Goal: Task Accomplishment & Management: Use online tool/utility

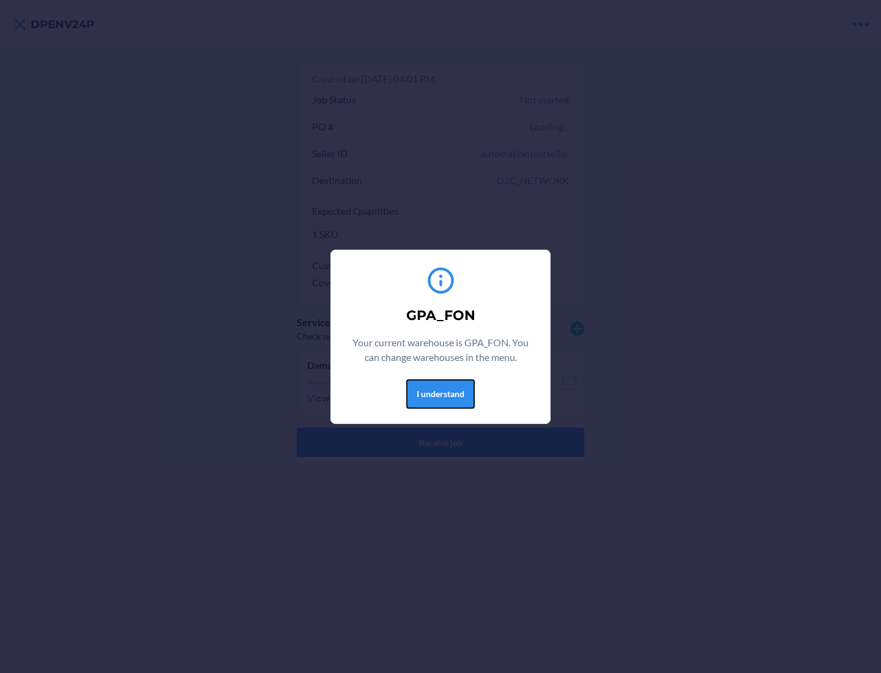
click at [440, 394] on button "I understand" at bounding box center [440, 393] width 69 height 29
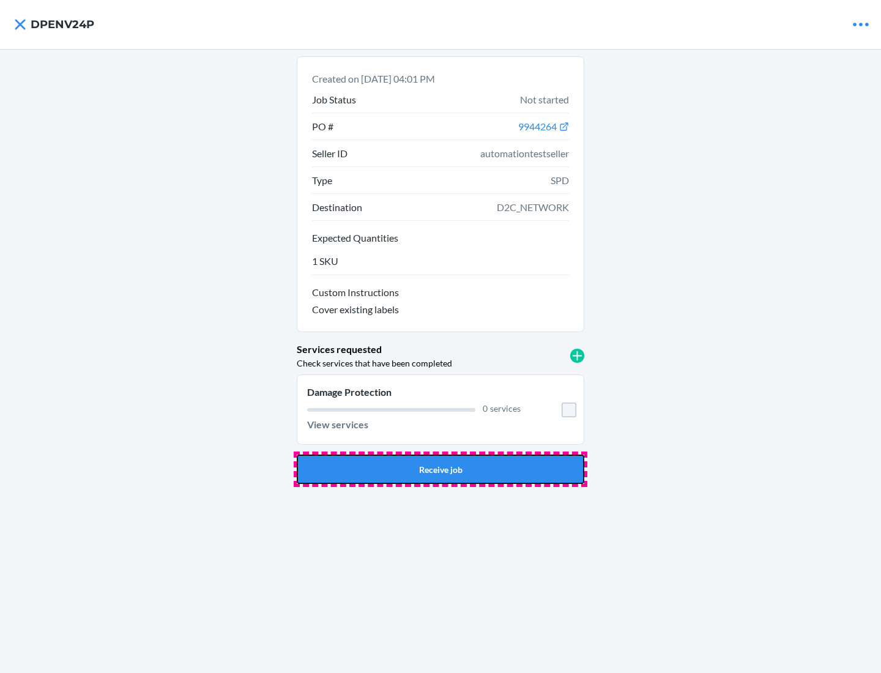
click at [441, 469] on button "Receive job" at bounding box center [441, 469] width 288 height 29
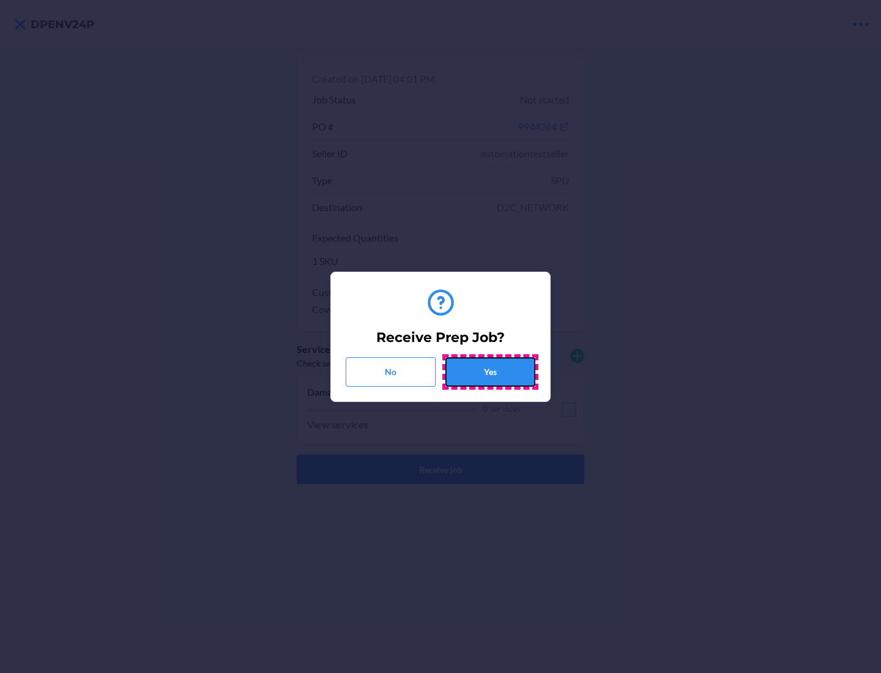
click at [490, 371] on button "Yes" at bounding box center [491, 371] width 90 height 29
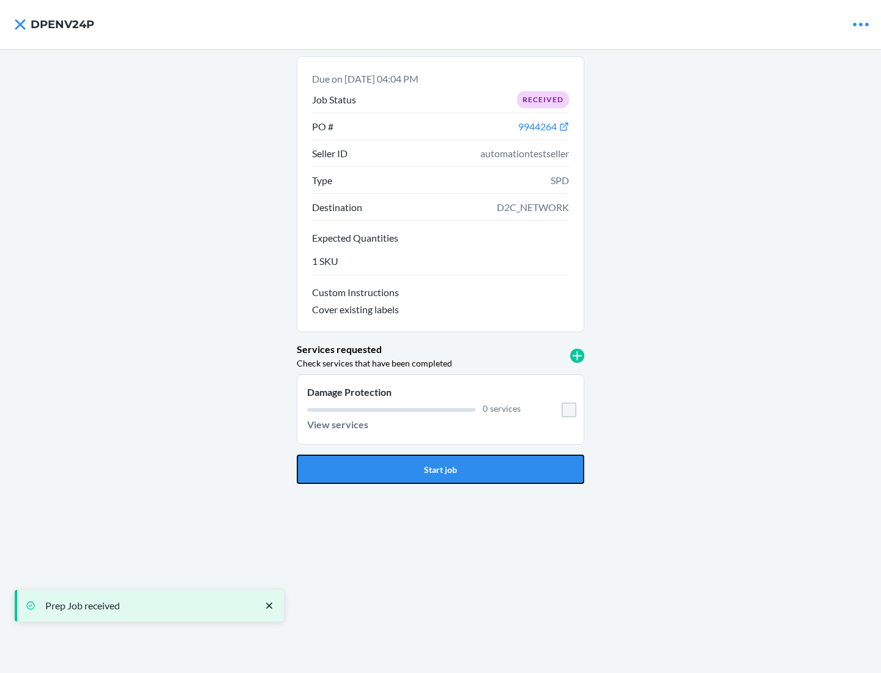
click at [441, 469] on button "Start job" at bounding box center [441, 469] width 288 height 29
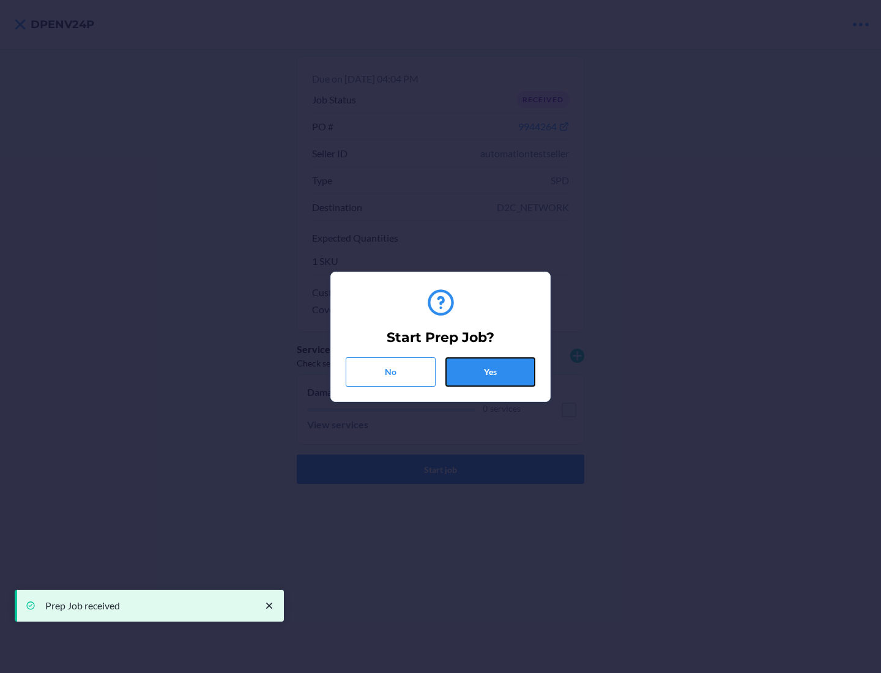
click at [490, 371] on button "Yes" at bounding box center [491, 371] width 90 height 29
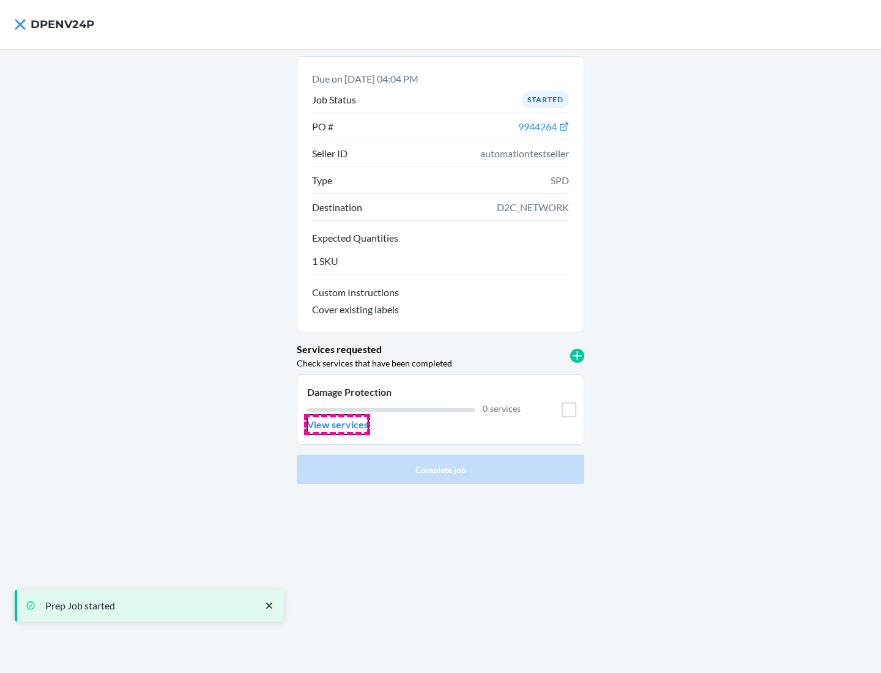
click at [337, 425] on p "View services" at bounding box center [337, 424] width 61 height 15
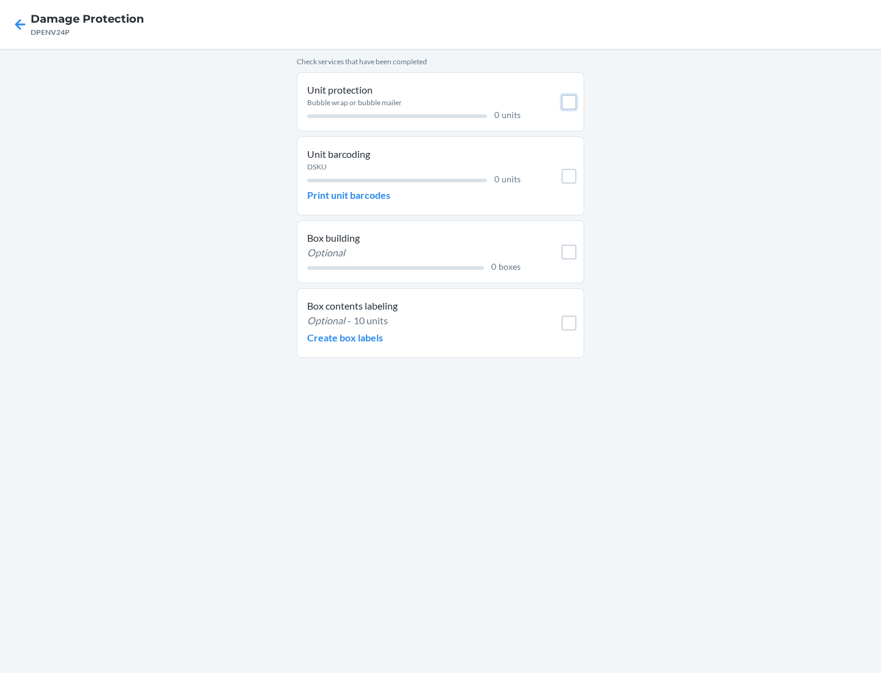
click at [569, 102] on input "checkbox" at bounding box center [569, 102] width 15 height 15
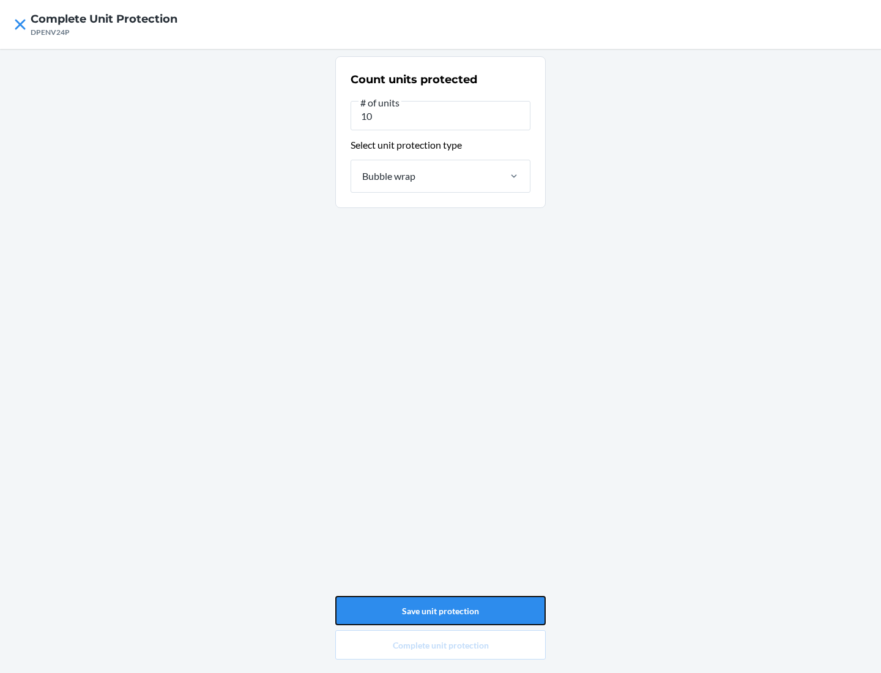
click at [441, 611] on button "Save unit protection" at bounding box center [440, 610] width 211 height 29
type input "0"
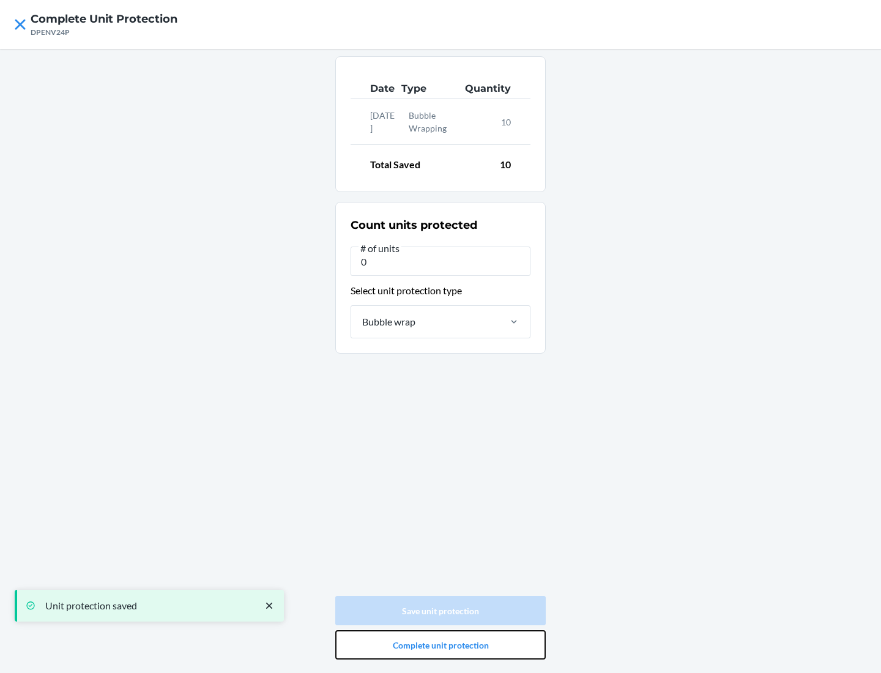
click at [441, 645] on button "Complete unit protection" at bounding box center [440, 644] width 211 height 29
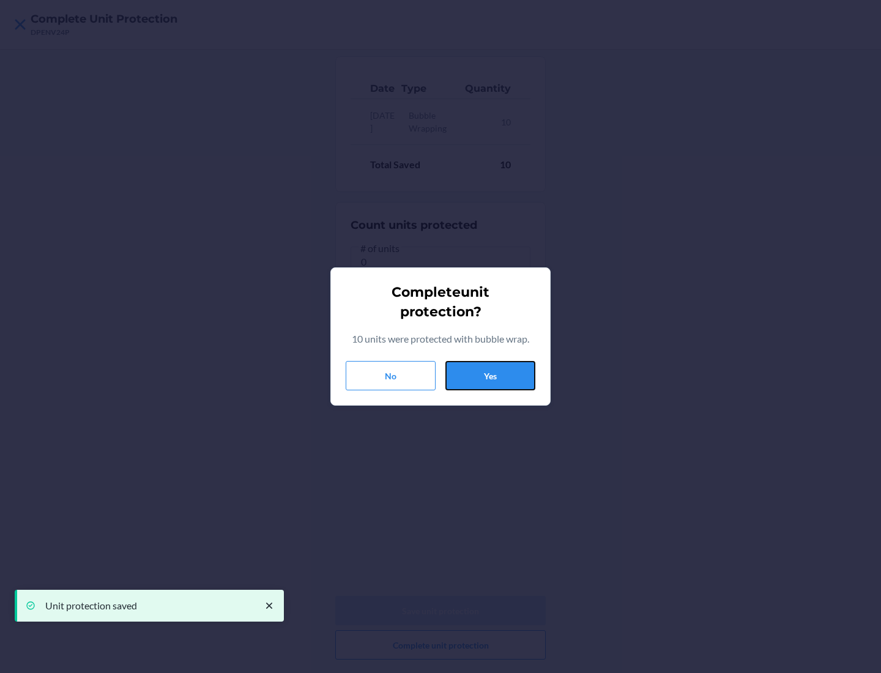
click at [490, 376] on button "Yes" at bounding box center [491, 375] width 90 height 29
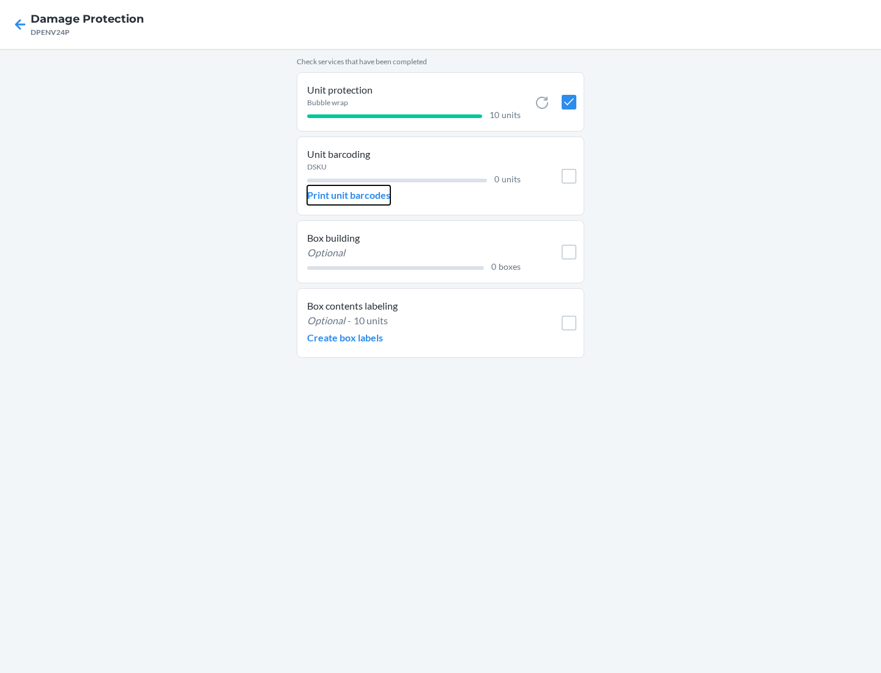
click at [349, 195] on p "Print unit barcodes" at bounding box center [348, 195] width 83 height 15
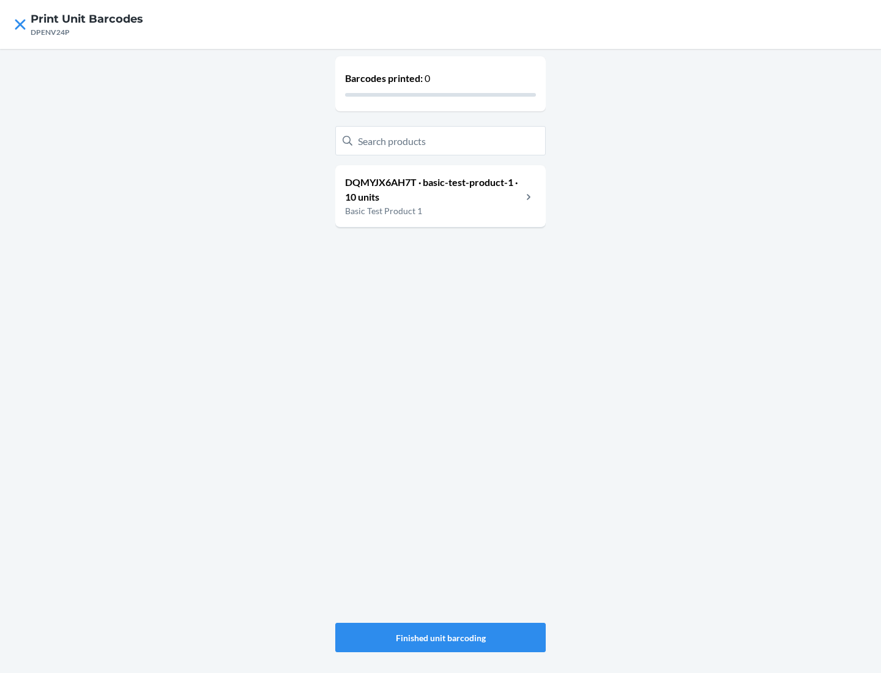
click at [433, 190] on p "DQMYJX6AH7T · basic-test-product-1 · 10 units" at bounding box center [433, 189] width 177 height 29
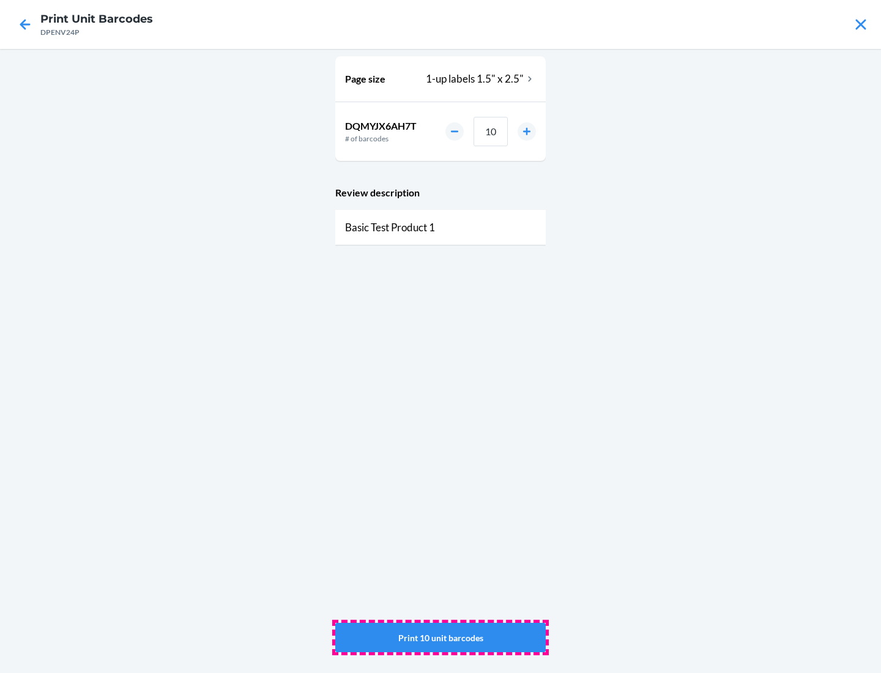
click at [441, 638] on button "Print 10 unit barcodes" at bounding box center [440, 637] width 211 height 29
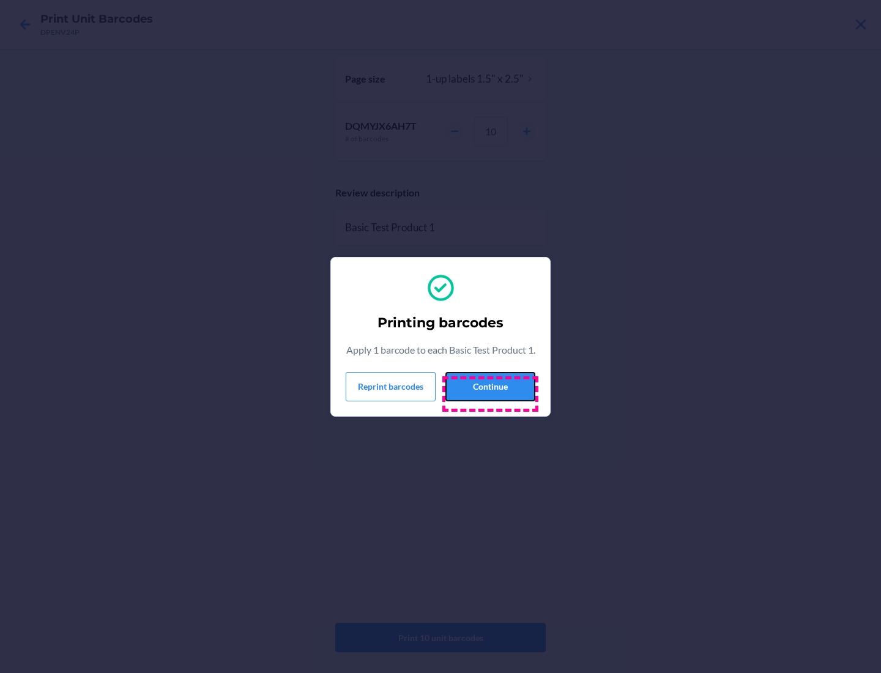
click at [490, 394] on button "Continue" at bounding box center [491, 386] width 90 height 29
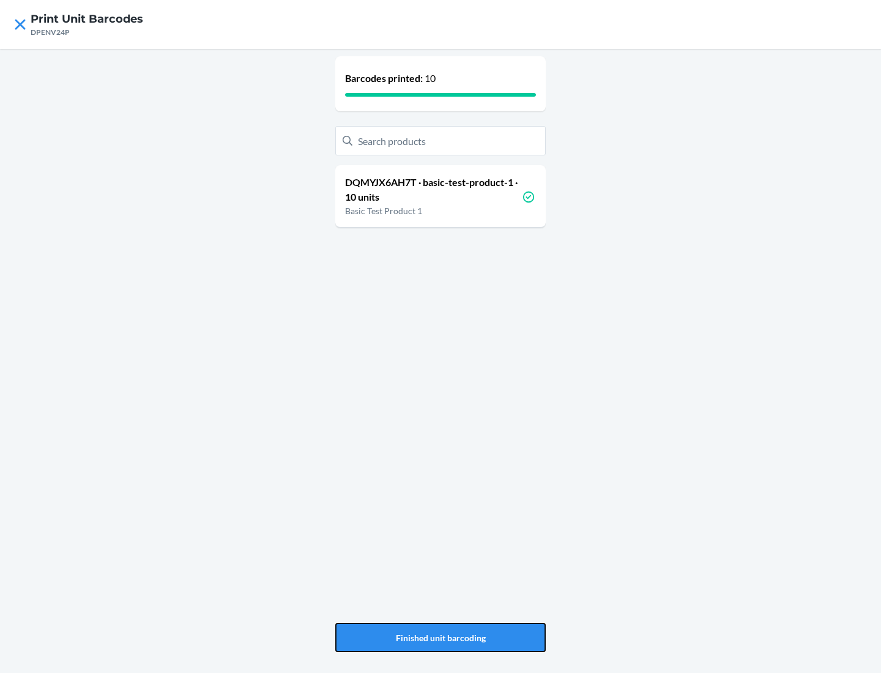
click at [441, 638] on button "Finished unit barcoding" at bounding box center [440, 637] width 211 height 29
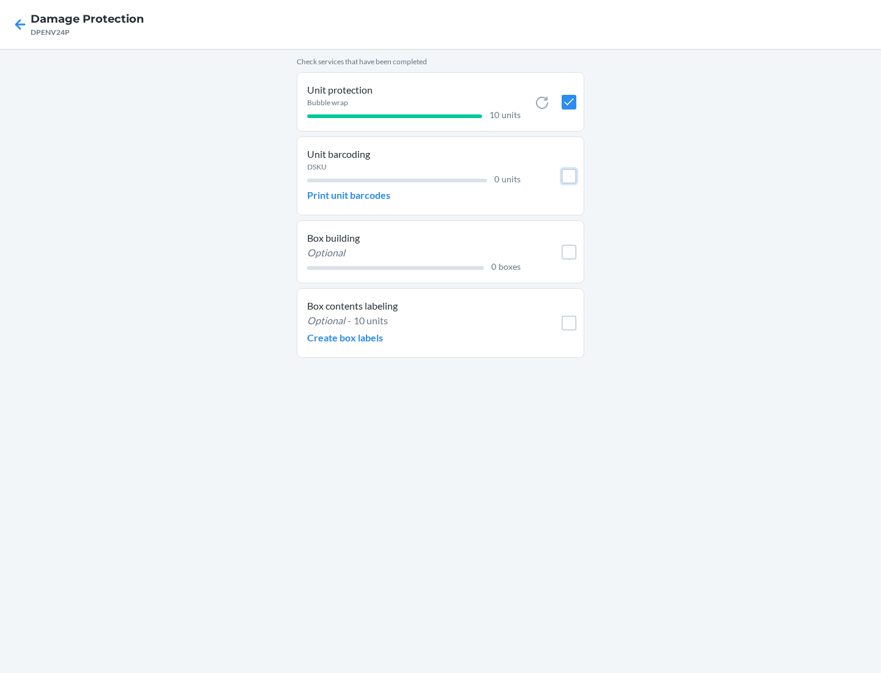
click at [569, 176] on input "checkbox" at bounding box center [569, 176] width 15 height 15
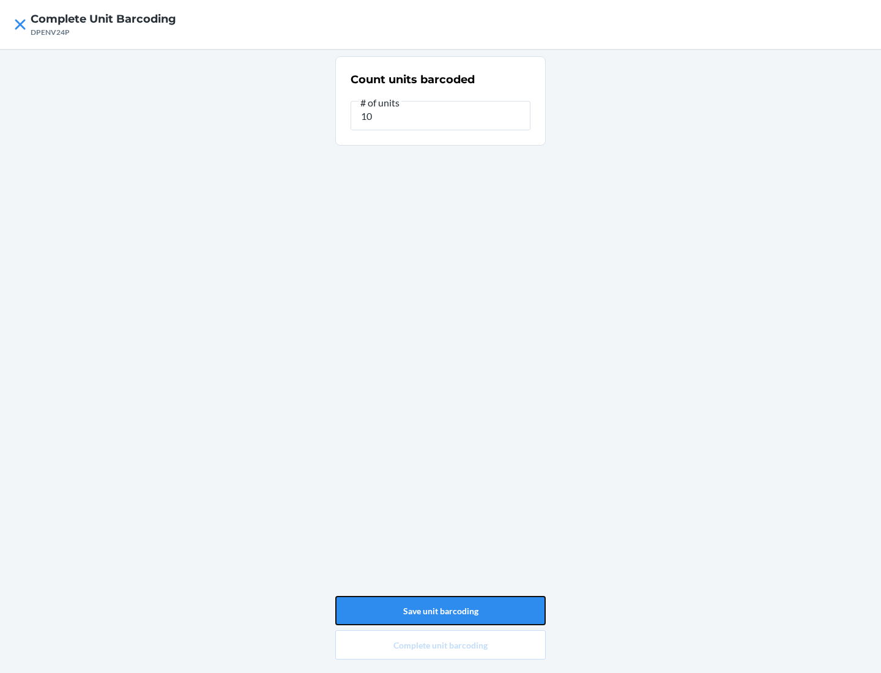
click at [441, 611] on button "Save unit barcoding" at bounding box center [440, 610] width 211 height 29
type input "0"
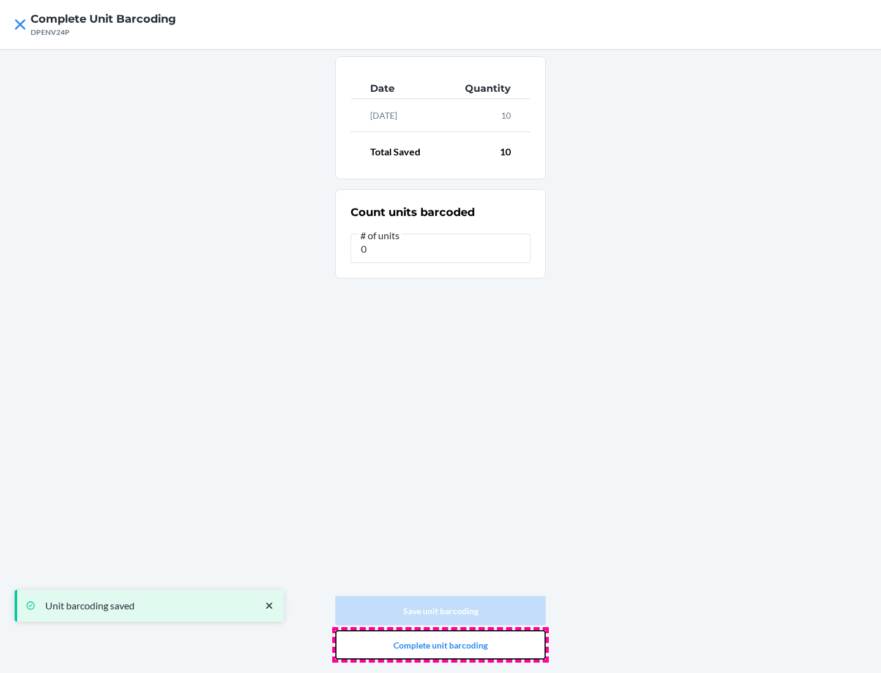
click at [441, 645] on button "Complete unit barcoding" at bounding box center [440, 644] width 211 height 29
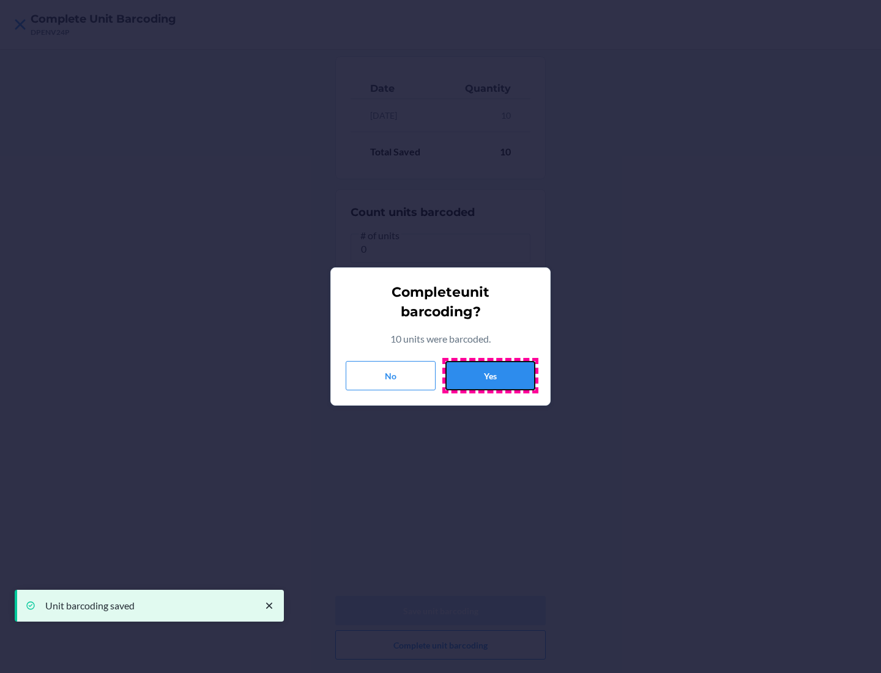
click at [490, 376] on button "Yes" at bounding box center [491, 375] width 90 height 29
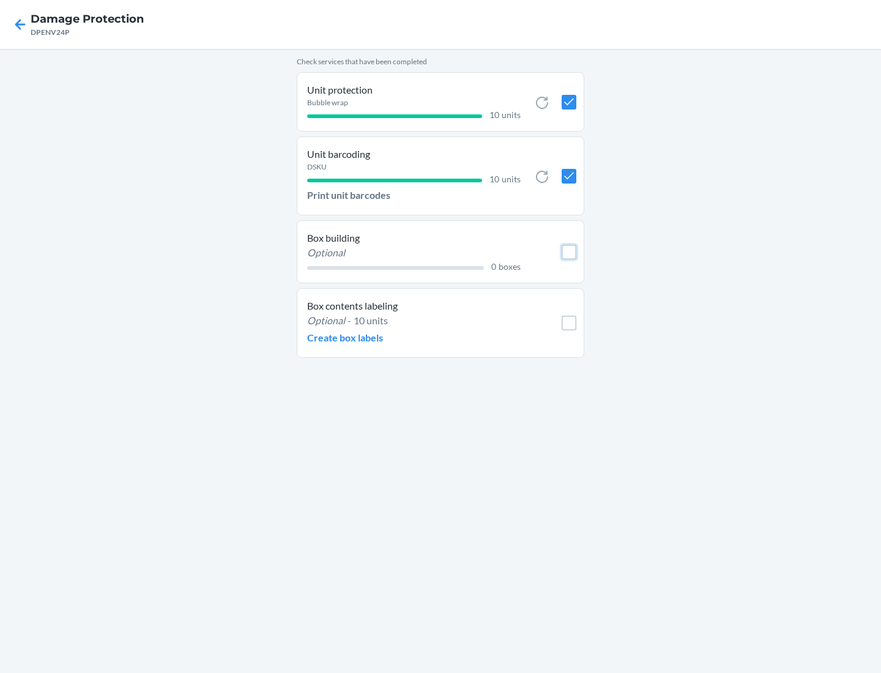
click at [569, 252] on input "checkbox" at bounding box center [569, 252] width 15 height 15
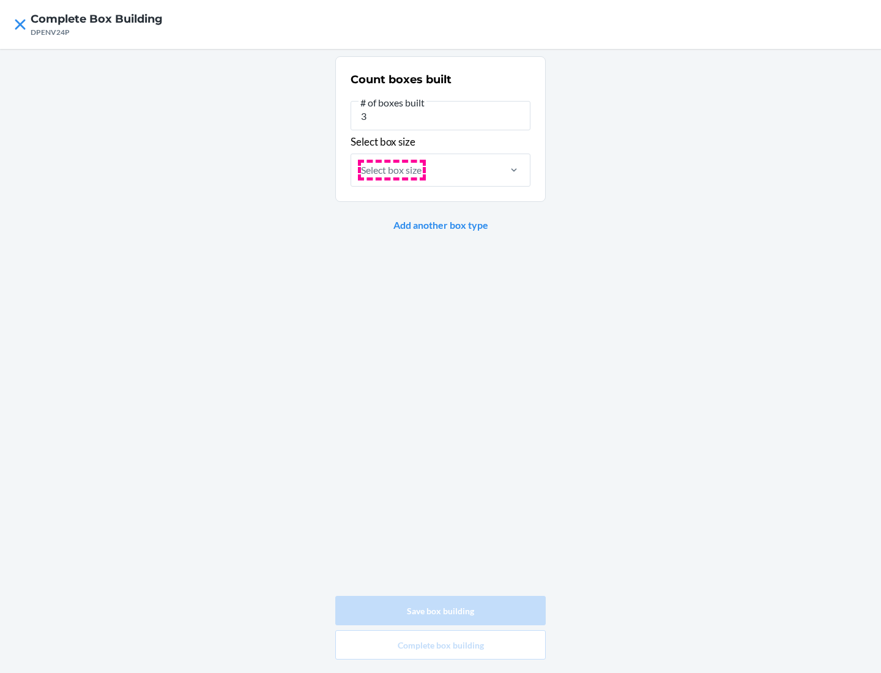
click at [392, 170] on div "Select box size" at bounding box center [391, 170] width 61 height 15
click at [362, 170] on input "Select box size" at bounding box center [361, 170] width 1 height 15
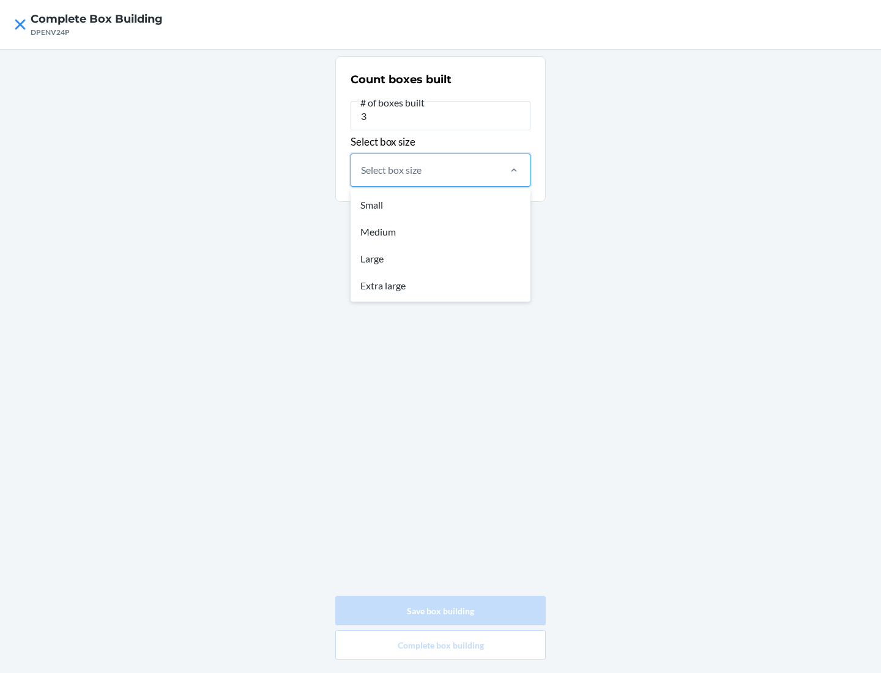
click at [441, 204] on div "Small" at bounding box center [440, 205] width 175 height 27
click at [362, 177] on input "option Small focused, 1 of 4. 4 results available. Use Up and Down to choose op…" at bounding box center [361, 170] width 1 height 15
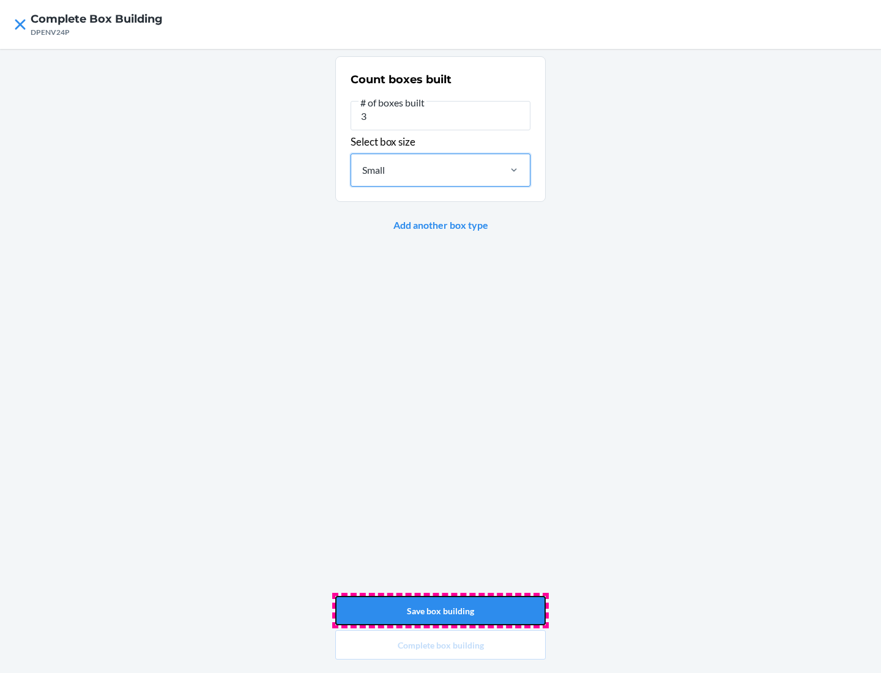
click at [441, 611] on button "Save box building" at bounding box center [440, 610] width 211 height 29
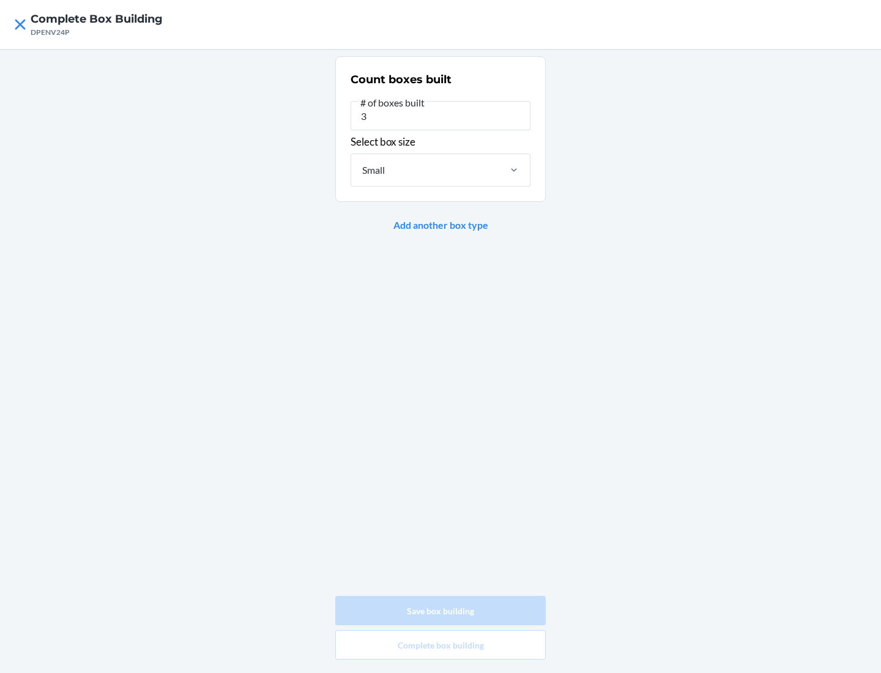
type input "0"
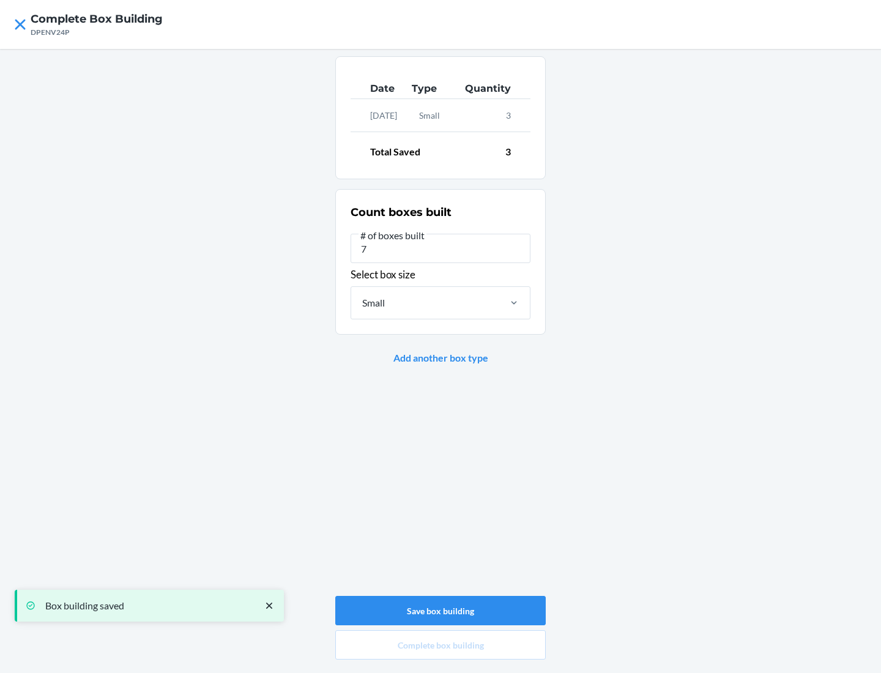
click at [425, 302] on div "Small" at bounding box center [424, 303] width 147 height 32
click at [362, 302] on input "Small" at bounding box center [361, 303] width 1 height 15
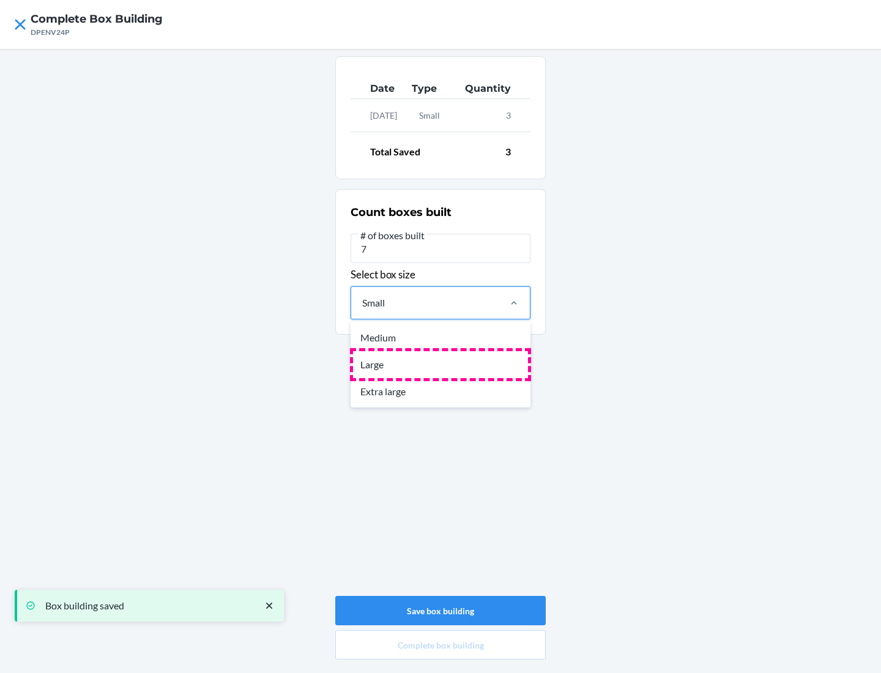
click at [441, 364] on div "Large" at bounding box center [440, 364] width 175 height 27
click at [362, 310] on input "option Small, selected. option Medium focused, 1 of 3. 3 results available. Use…" at bounding box center [361, 303] width 1 height 15
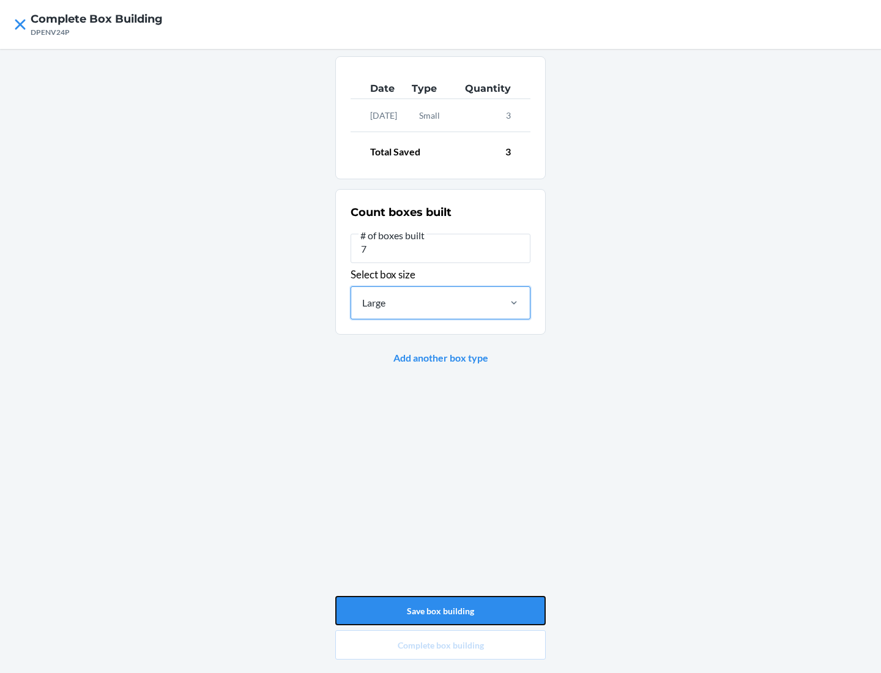
click at [441, 611] on button "Save box building" at bounding box center [440, 610] width 211 height 29
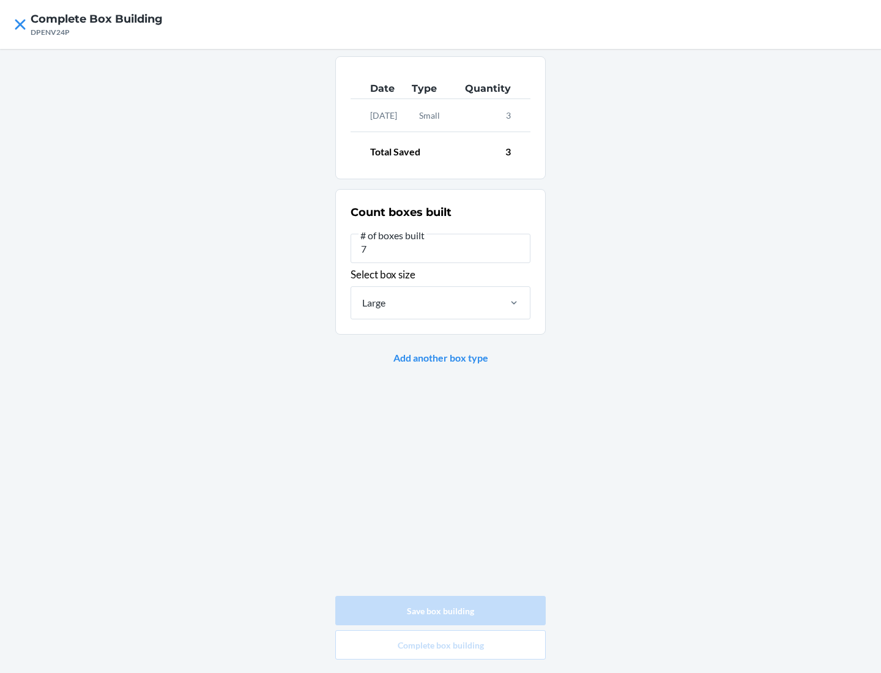
type input "0"
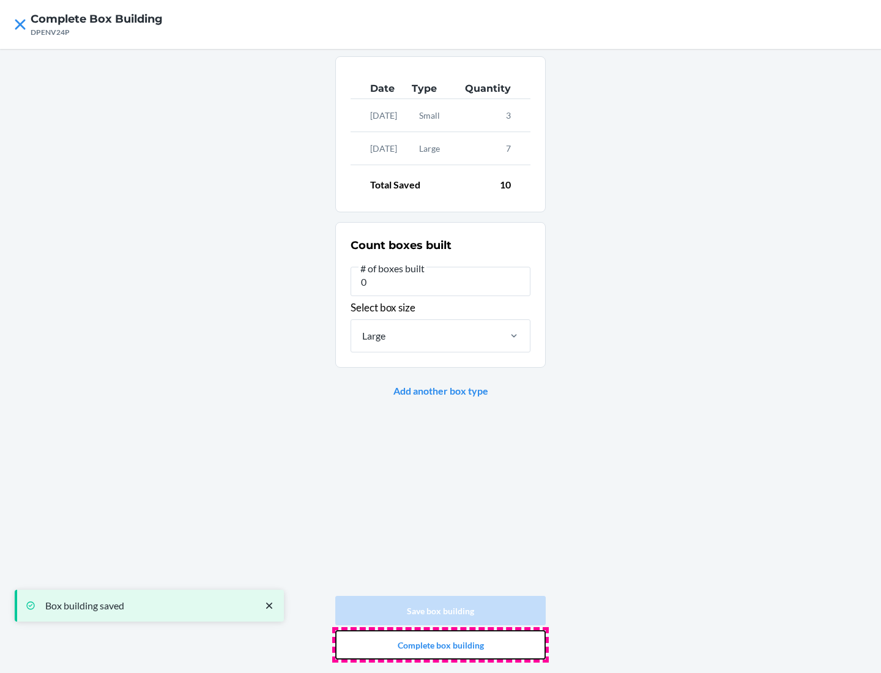
click at [441, 645] on button "Complete box building" at bounding box center [440, 644] width 211 height 29
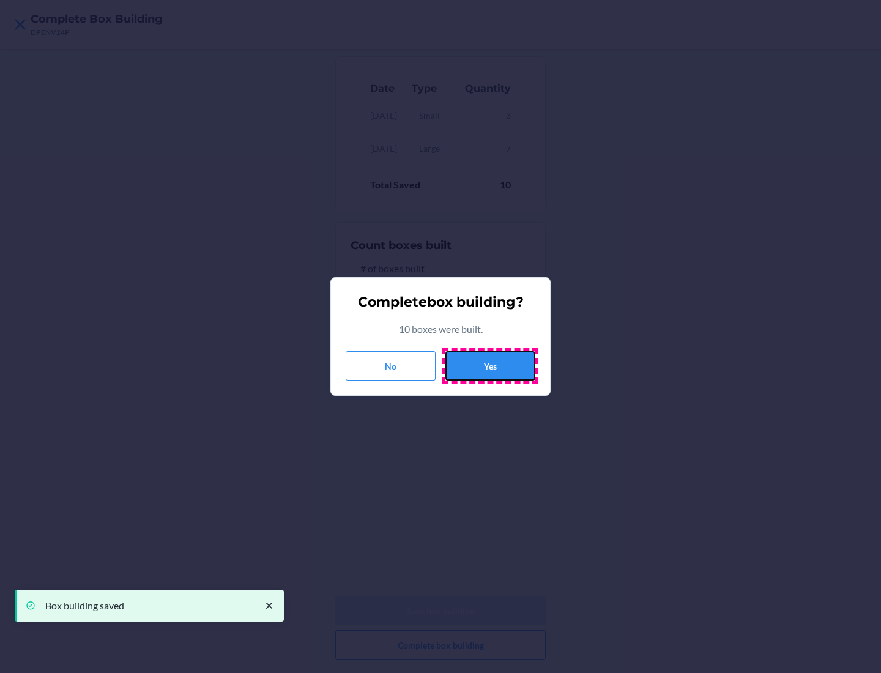
click at [490, 366] on button "Yes" at bounding box center [491, 365] width 90 height 29
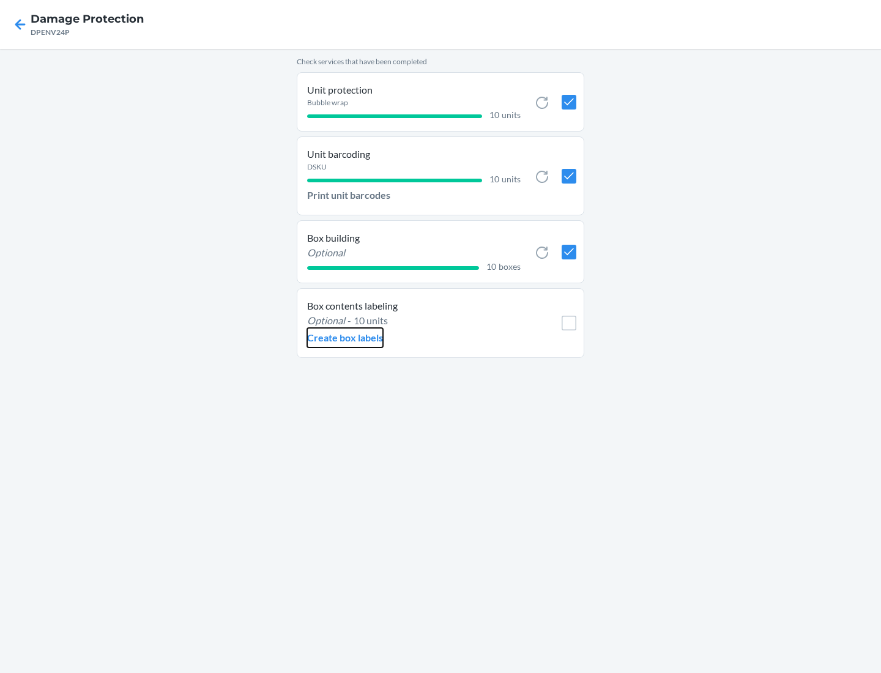
click at [345, 338] on p "Create box labels" at bounding box center [345, 337] width 76 height 15
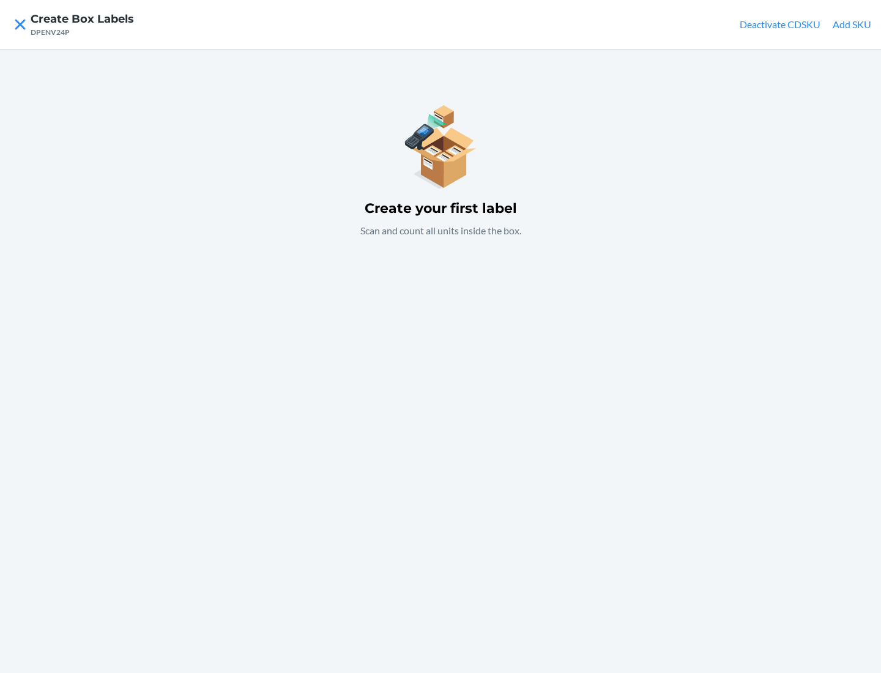
click at [852, 24] on button "Add SKU" at bounding box center [852, 24] width 39 height 15
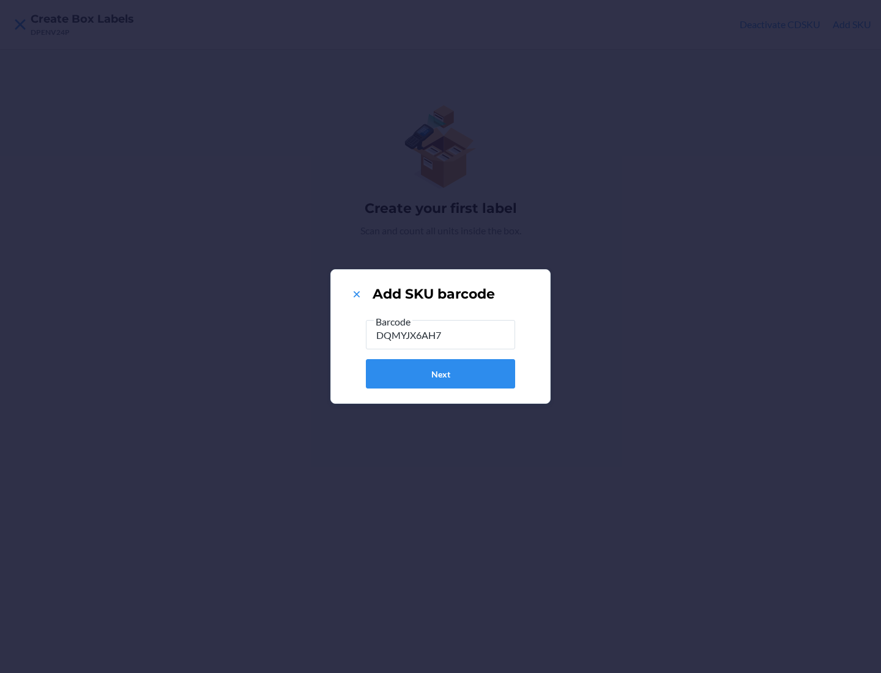
type input "DQMYJX6AH7T"
click at [441, 374] on button "Next" at bounding box center [440, 373] width 149 height 29
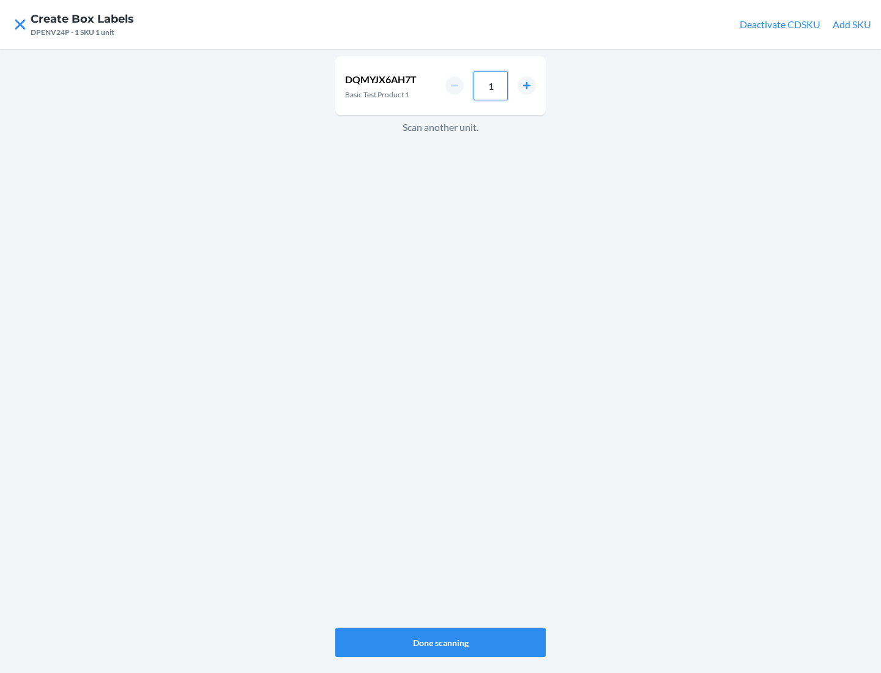
type input "10"
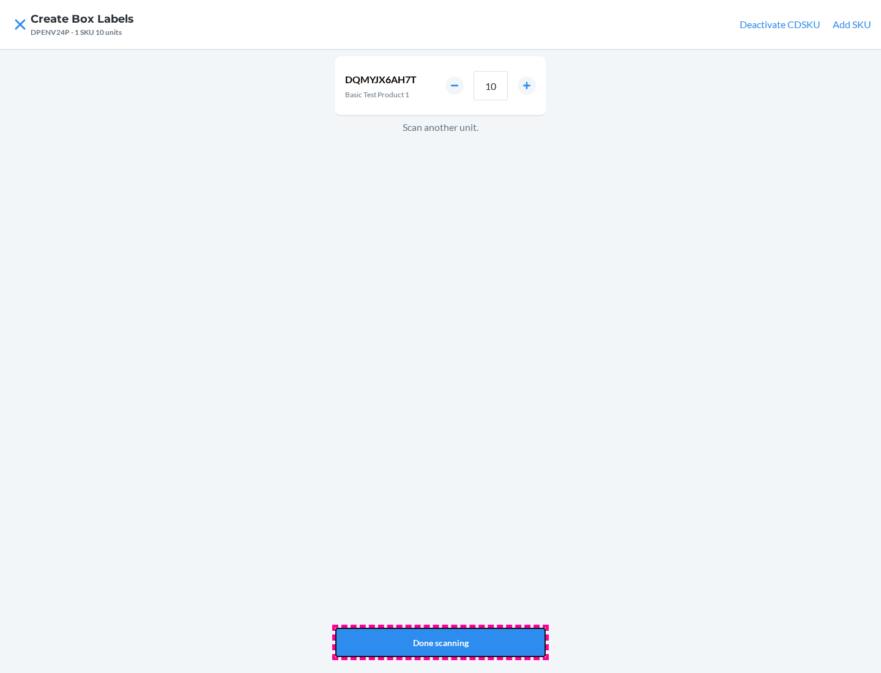
click at [441, 643] on button "Done scanning" at bounding box center [440, 642] width 211 height 29
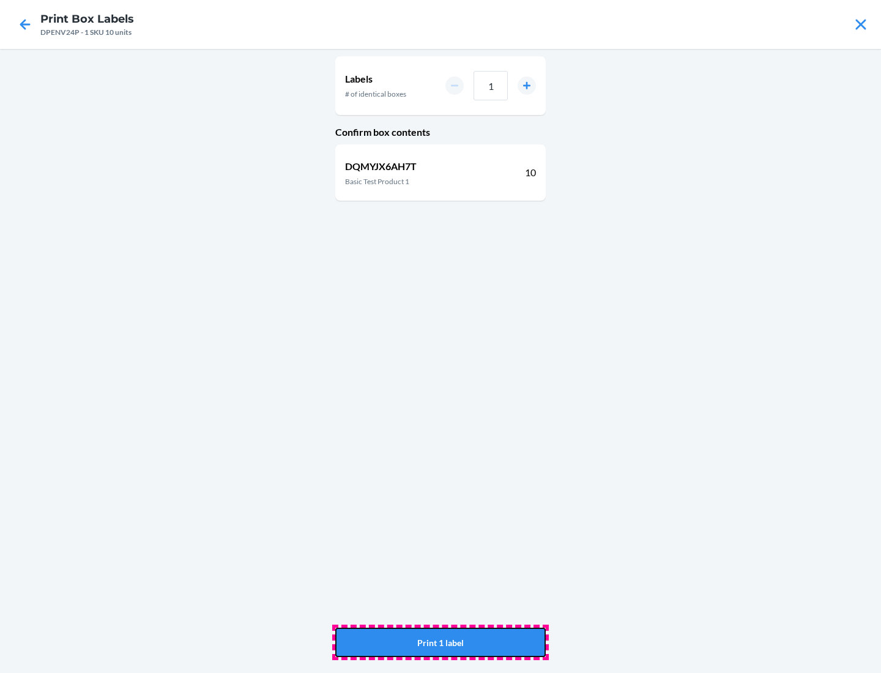
click at [441, 643] on button "Print 1 label" at bounding box center [440, 642] width 211 height 29
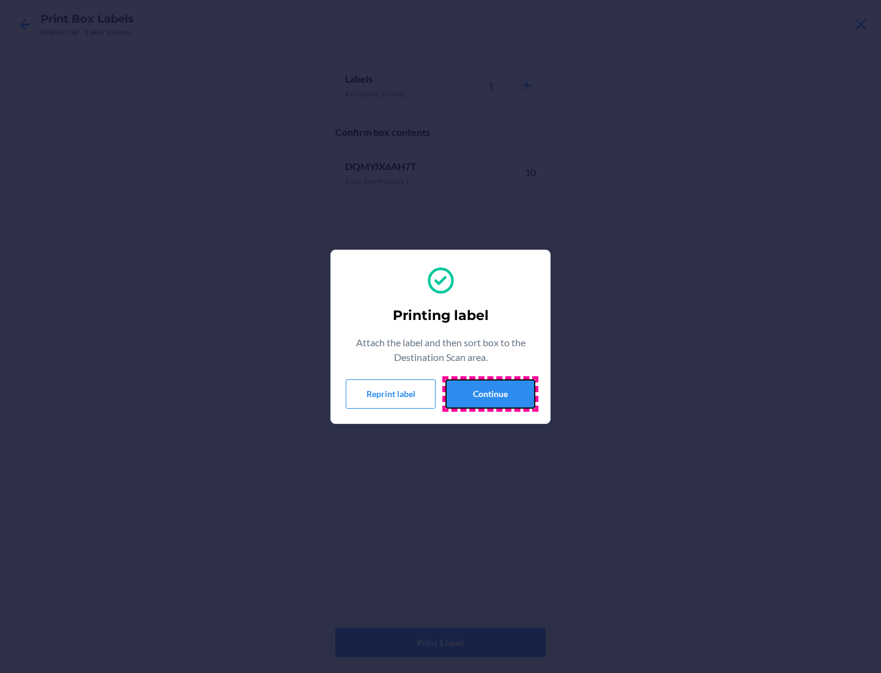
click at [490, 394] on button "Continue" at bounding box center [491, 393] width 90 height 29
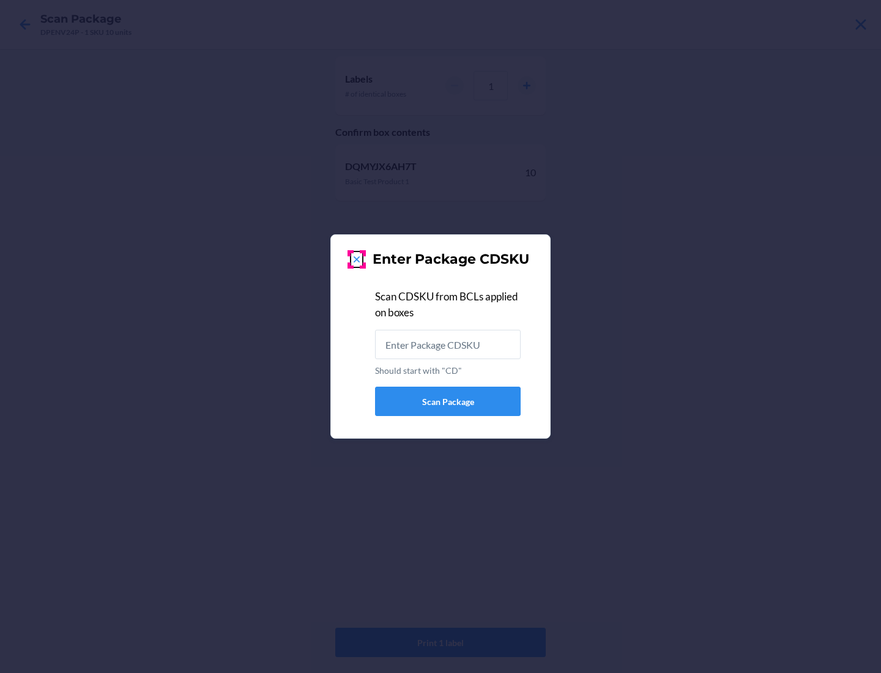
click at [357, 259] on icon at bounding box center [357, 259] width 6 height 6
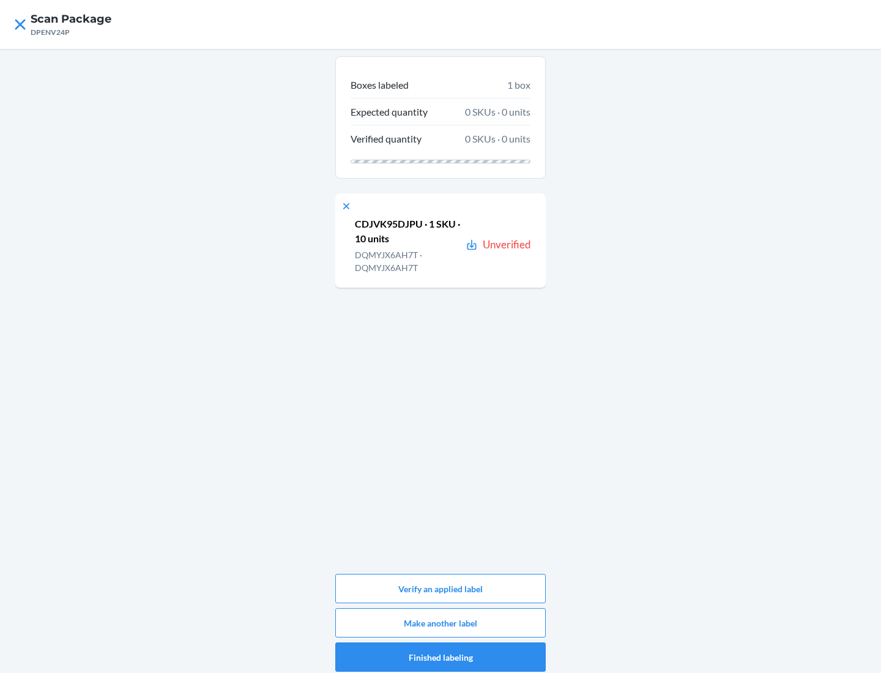
scroll to position [6, 0]
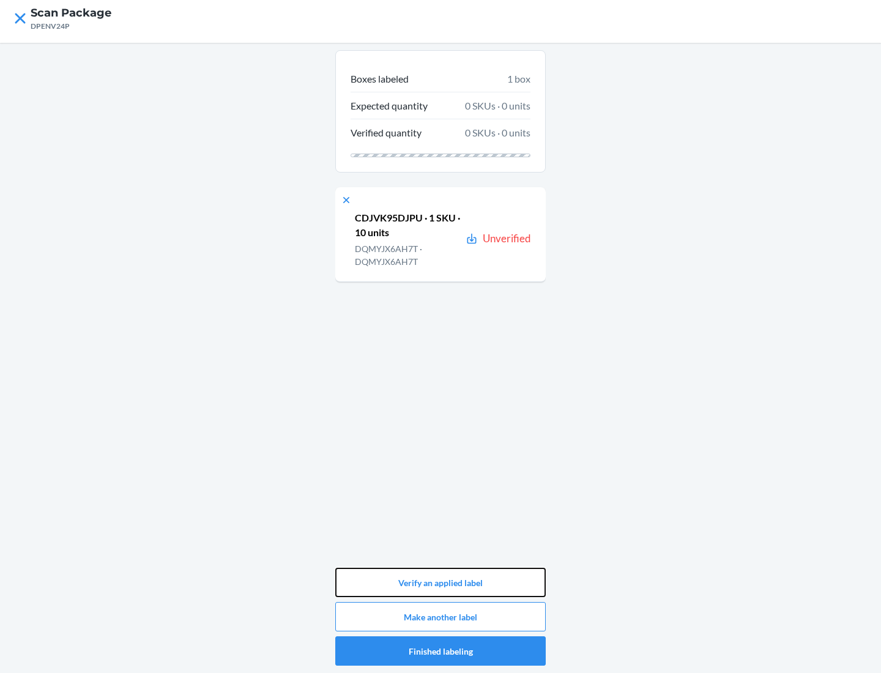
click at [441, 583] on button "Verify an applied label" at bounding box center [440, 582] width 211 height 29
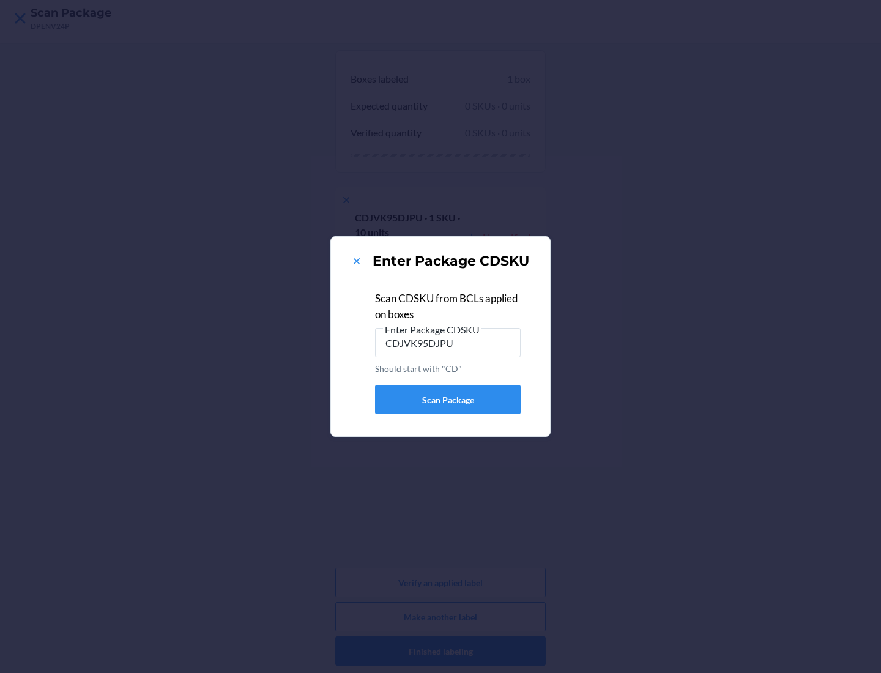
type input "CDJVK95DJPU"
click at [448, 400] on button "Scan Package" at bounding box center [448, 399] width 146 height 29
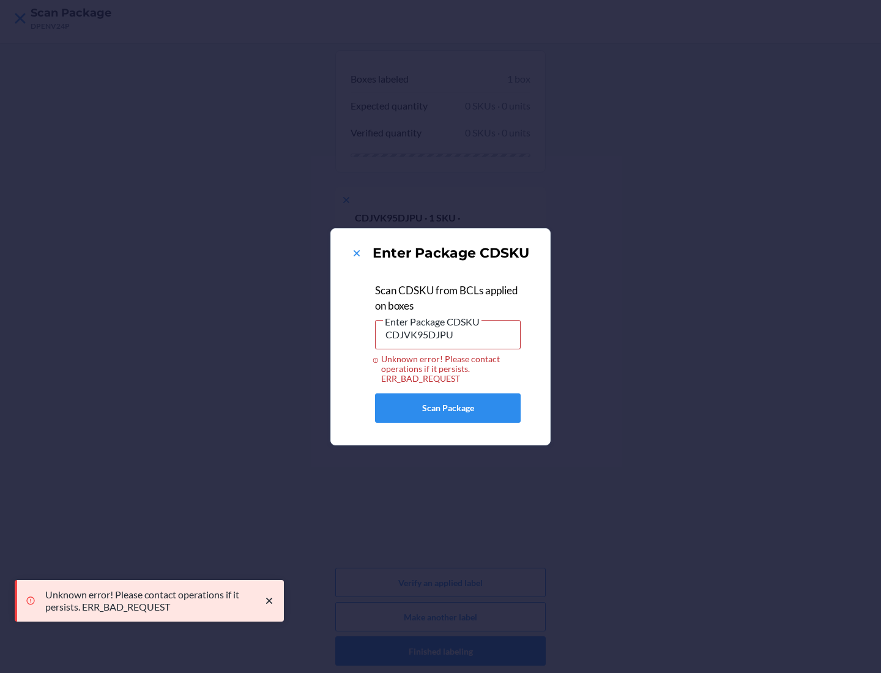
click at [441, 651] on div "Enter Package CDSKU Scan CDSKU from BCLs applied on boxes Enter Package CDSKU C…" at bounding box center [440, 336] width 881 height 673
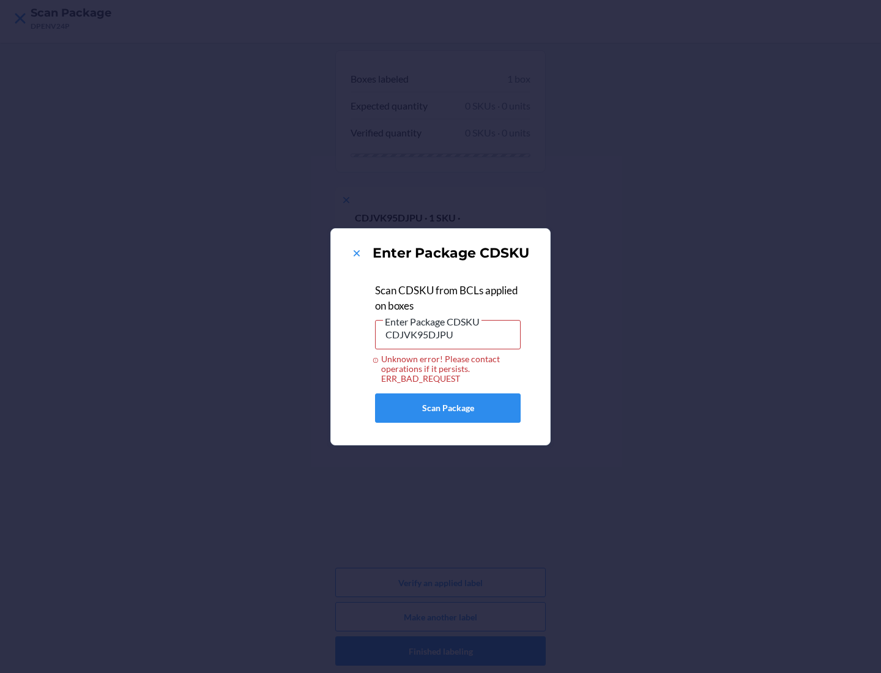
scroll to position [0, 0]
click at [71, 19] on div "Enter Package CDSKU Scan CDSKU from BCLs applied on boxes Enter Package CDSKU C…" at bounding box center [440, 336] width 881 height 673
